Goal: Navigation & Orientation: Understand site structure

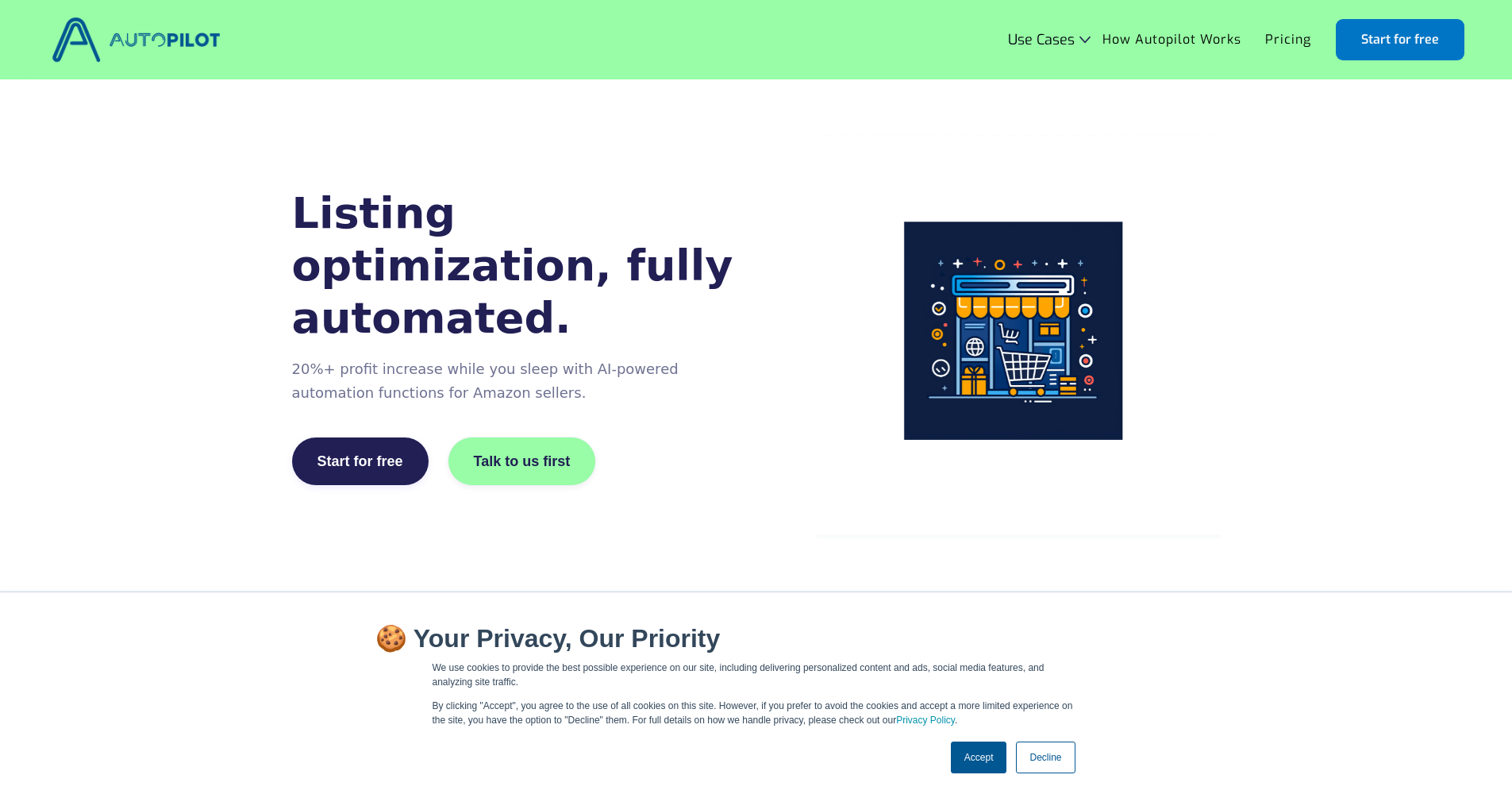
click at [1057, 761] on link "Decline" at bounding box center [1045, 757] width 59 height 32
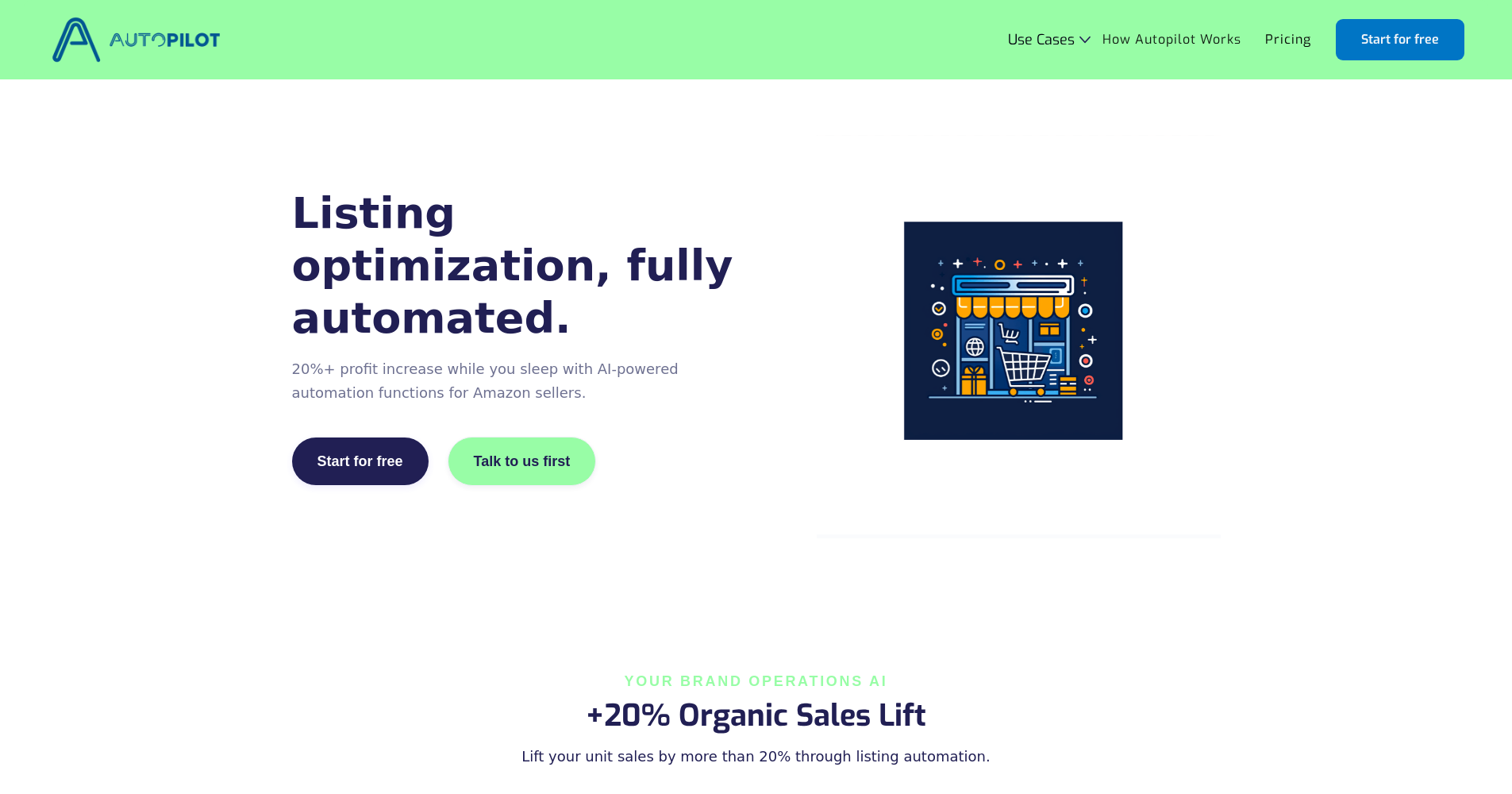
click at [1146, 41] on link "How Autopilot Works" at bounding box center [1172, 40] width 163 height 30
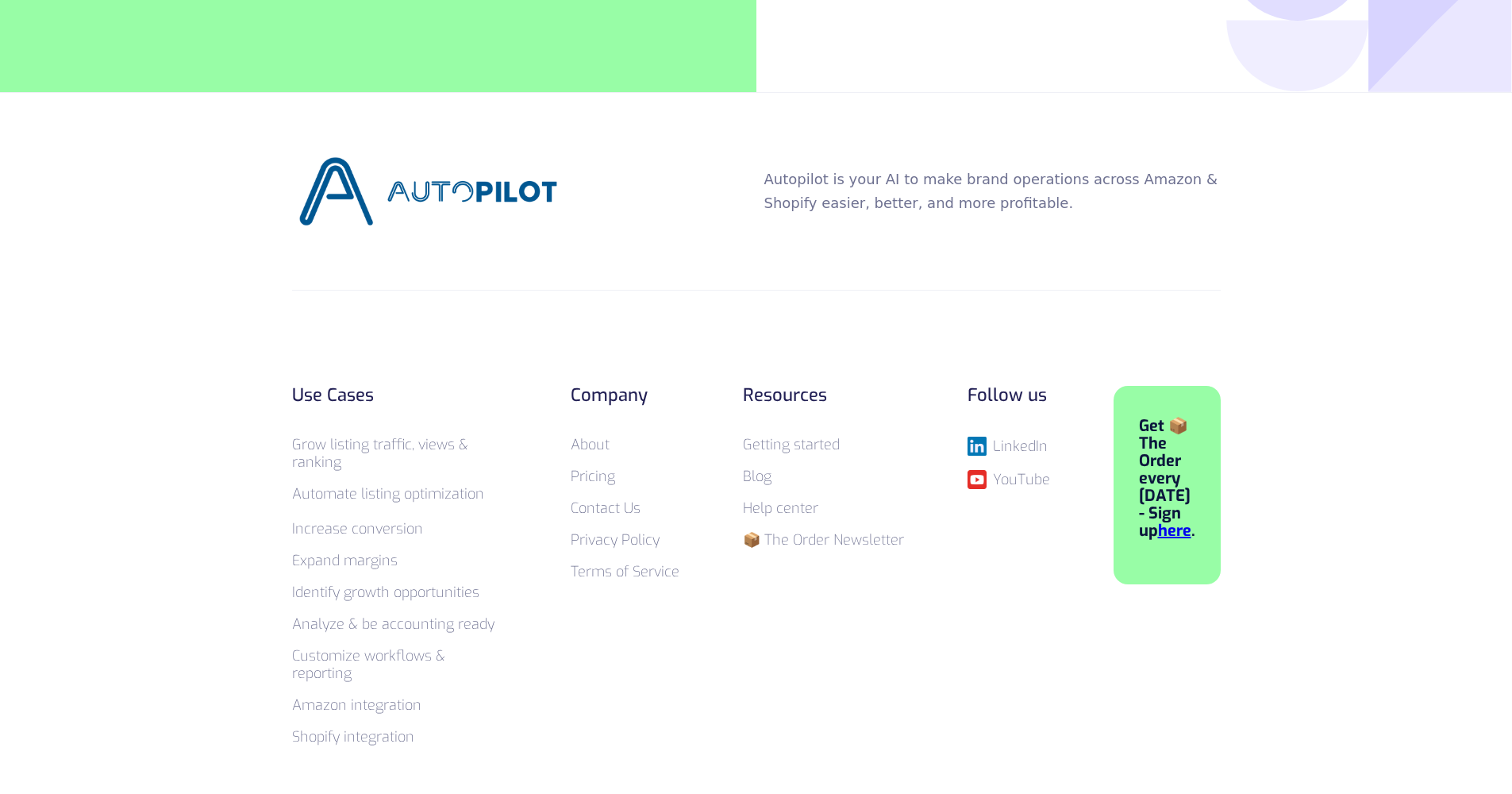
scroll to position [6117, 0]
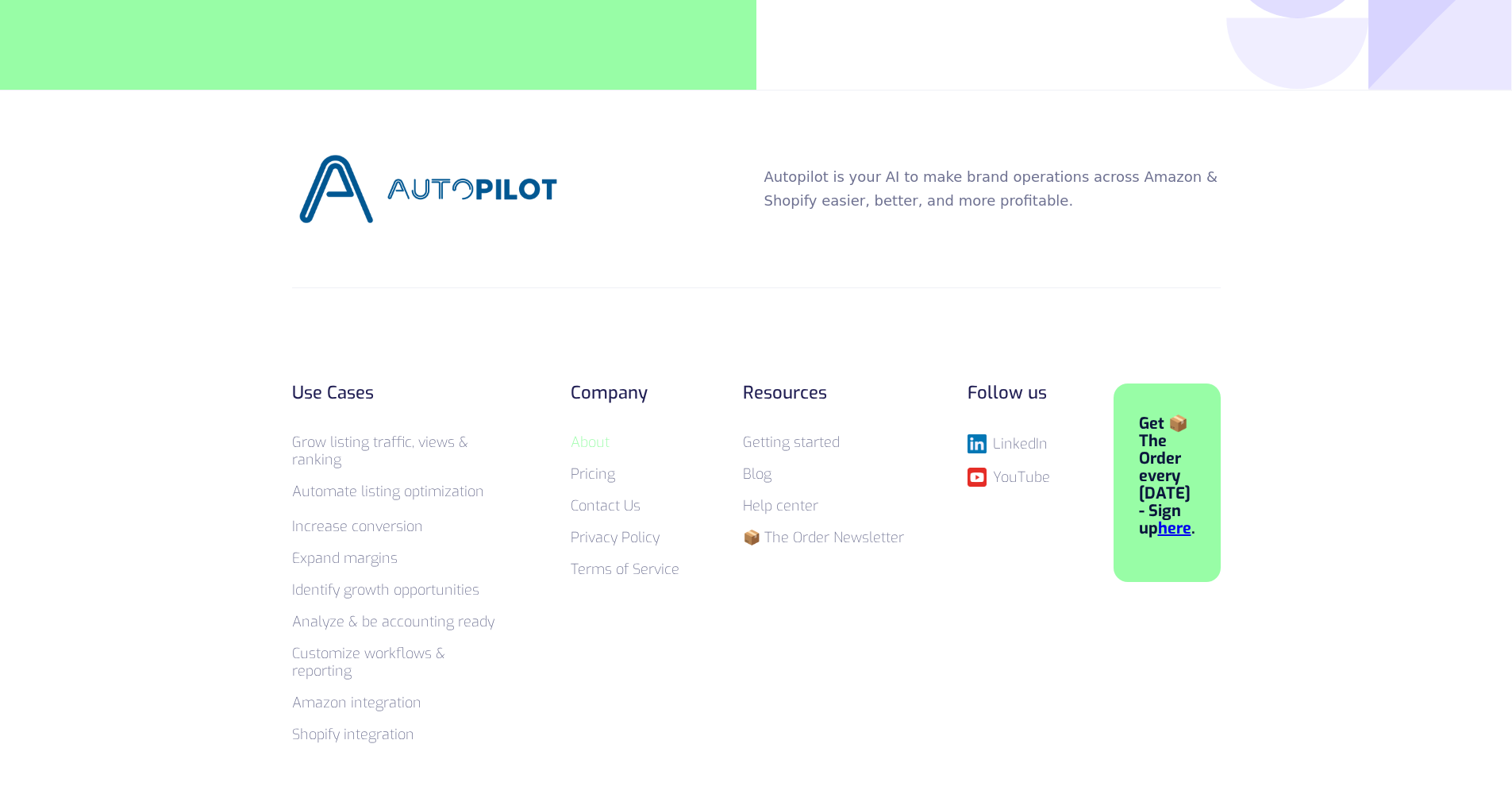
click at [590, 433] on link "About" at bounding box center [590, 442] width 39 height 19
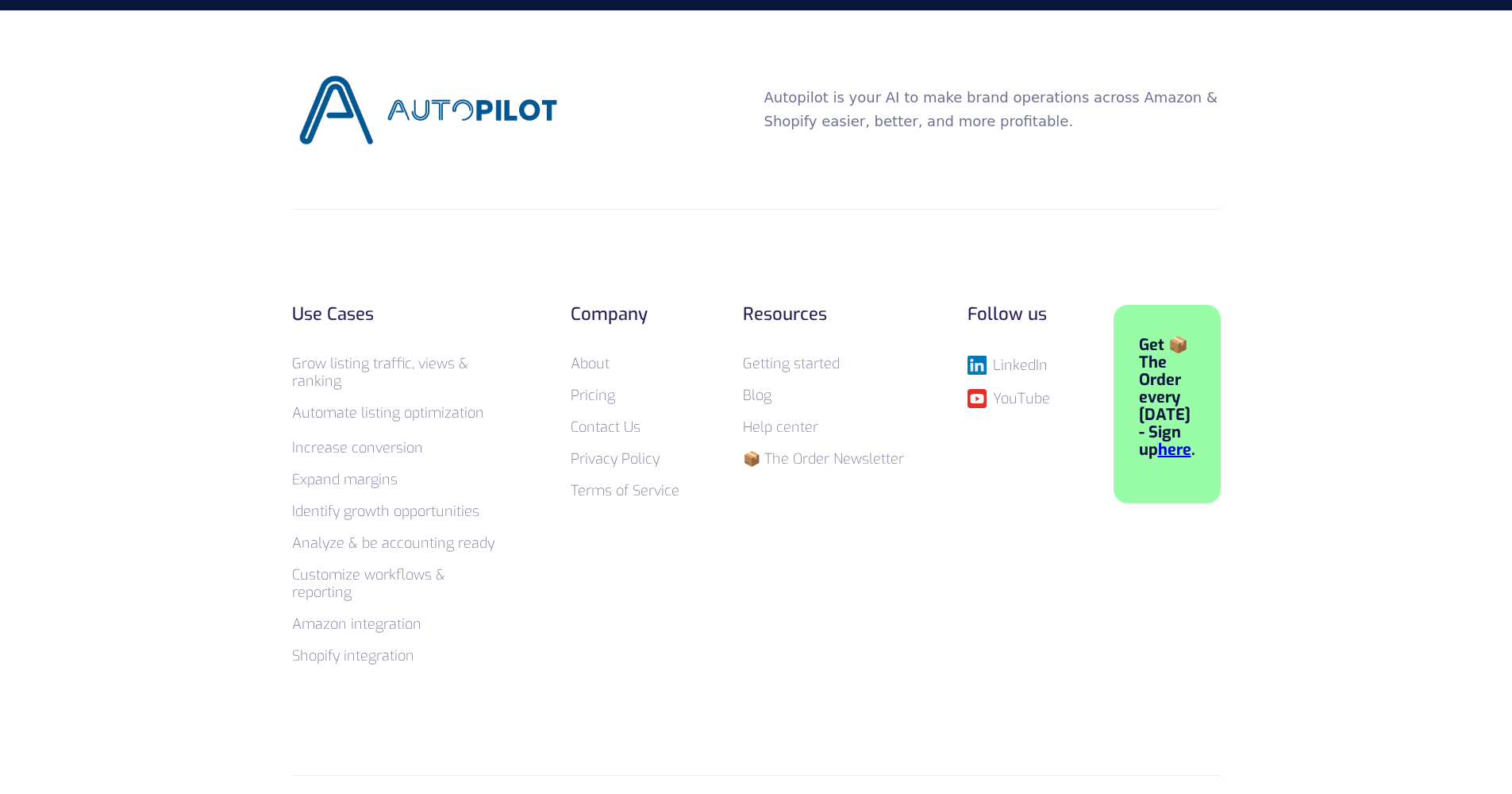
scroll to position [2521, 0]
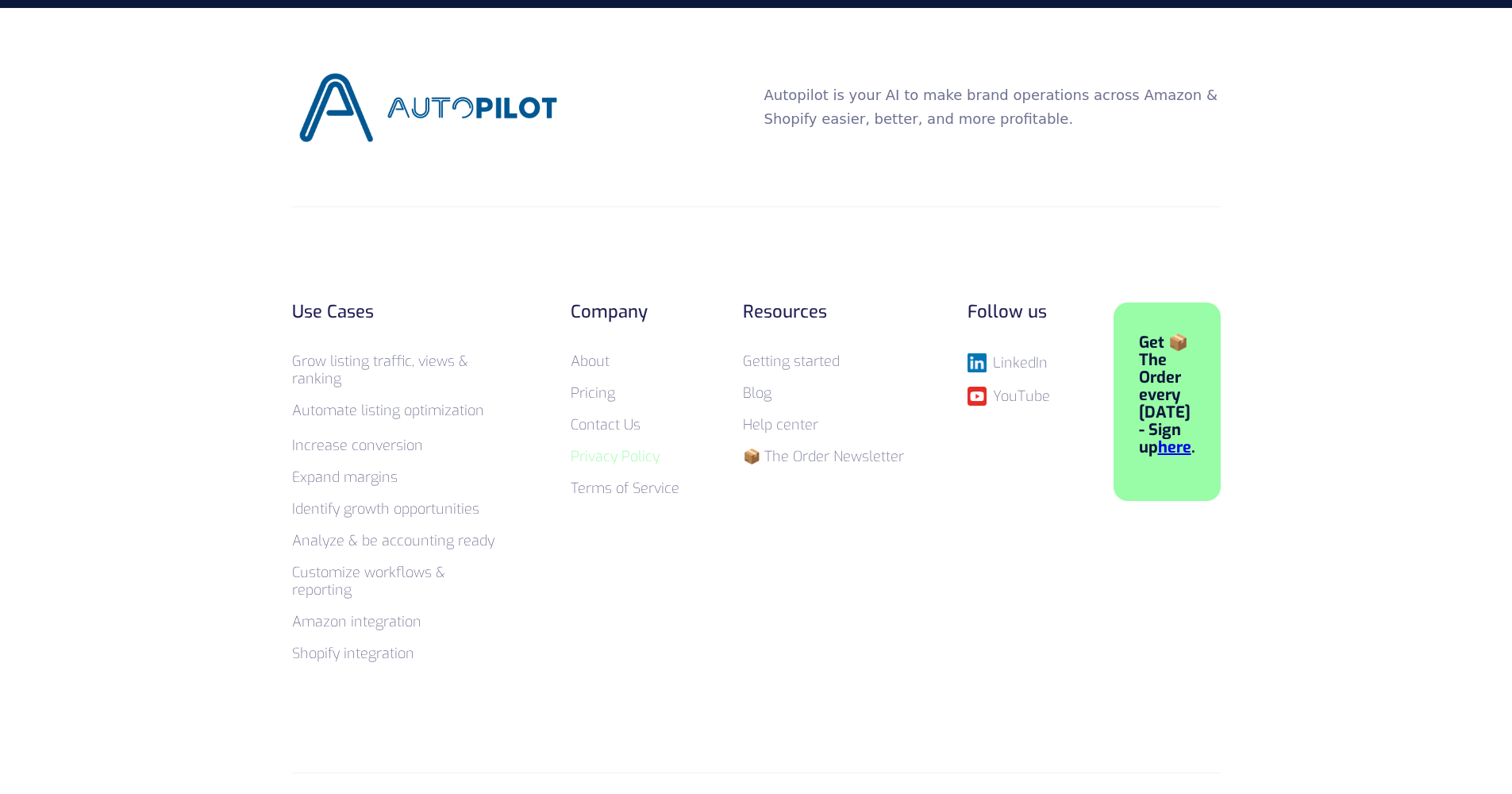
click at [596, 456] on link "Privacy Policy" at bounding box center [615, 456] width 89 height 19
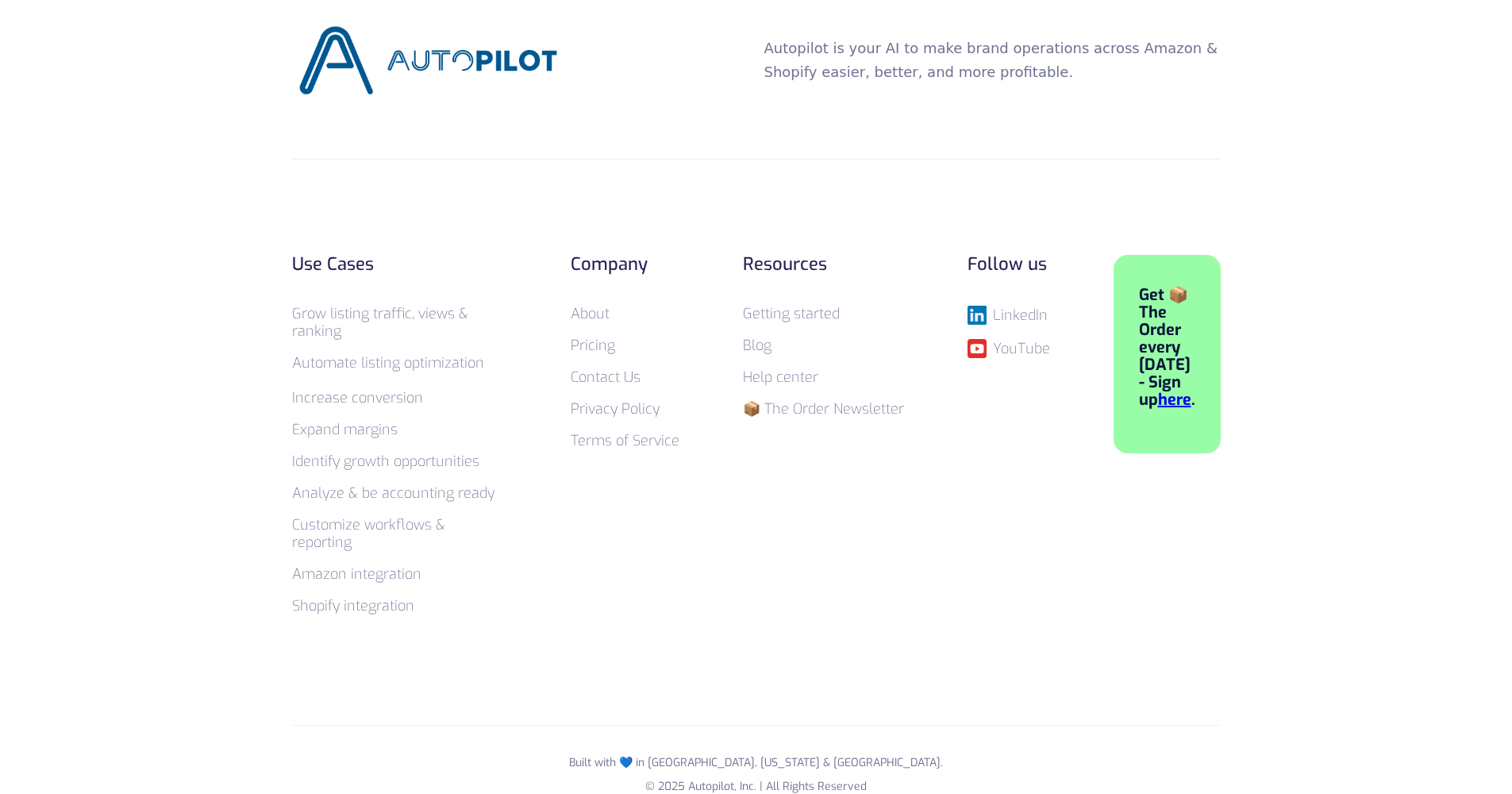
scroll to position [4477, 0]
click at [594, 306] on link "About" at bounding box center [590, 315] width 39 height 19
